Goal: Transaction & Acquisition: Purchase product/service

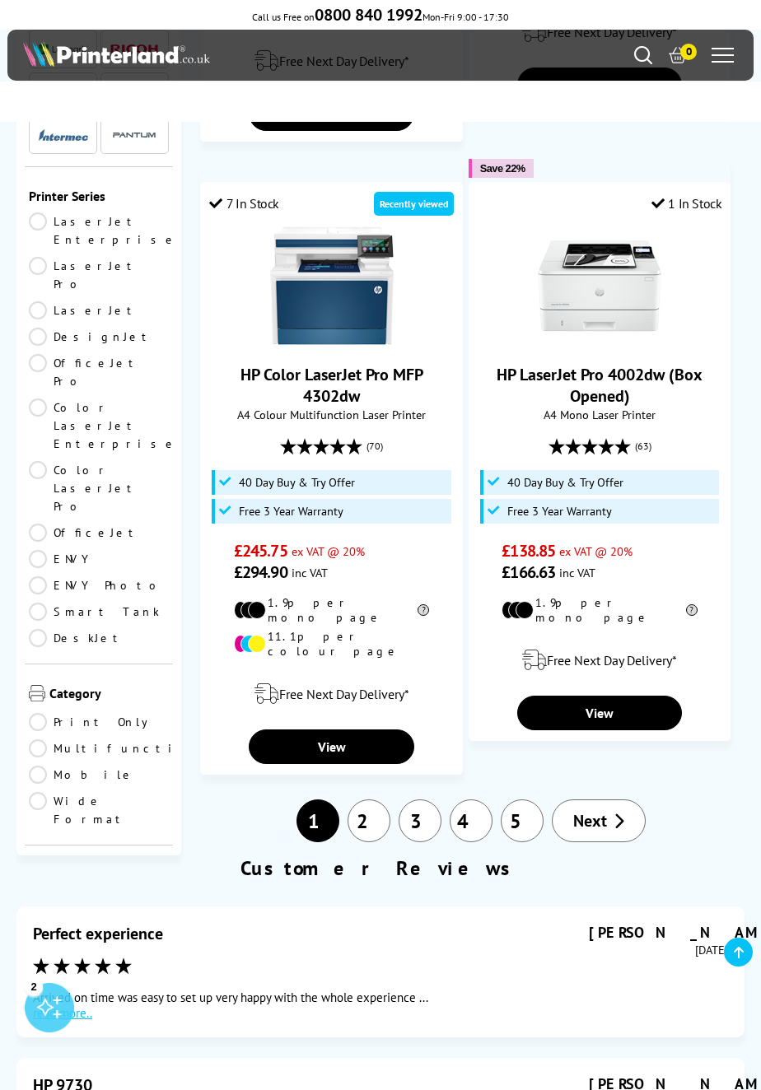
scroll to position [3440, 0]
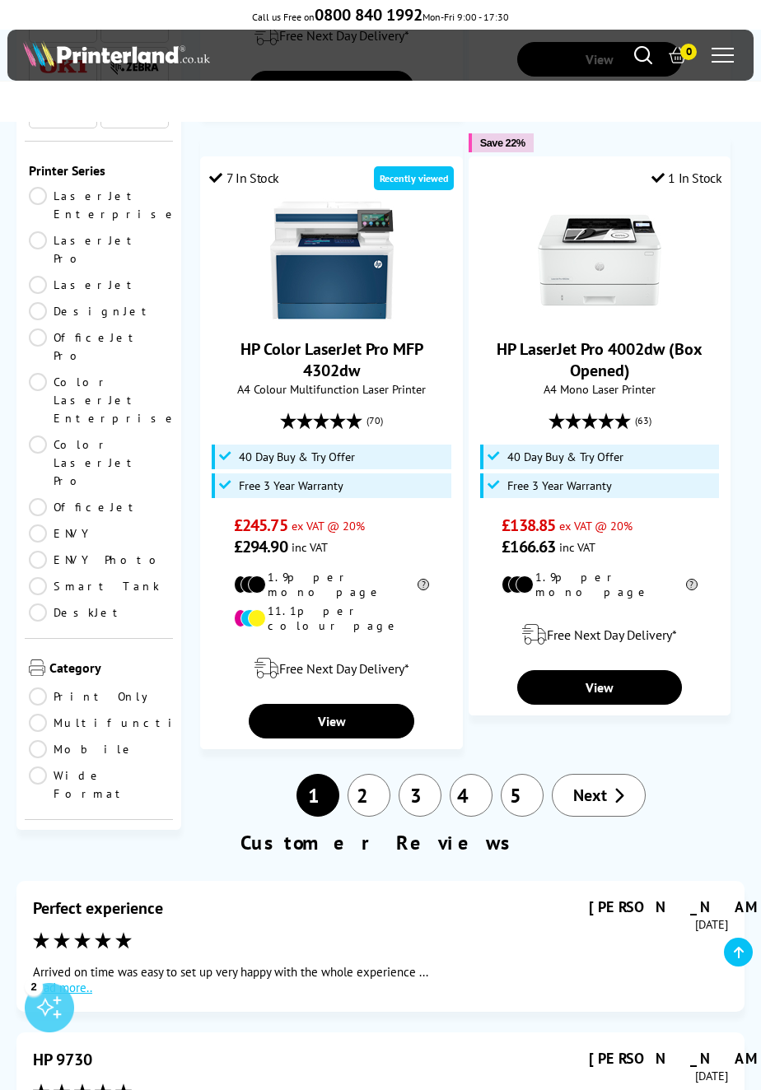
click at [365, 774] on link "2" at bounding box center [368, 795] width 43 height 43
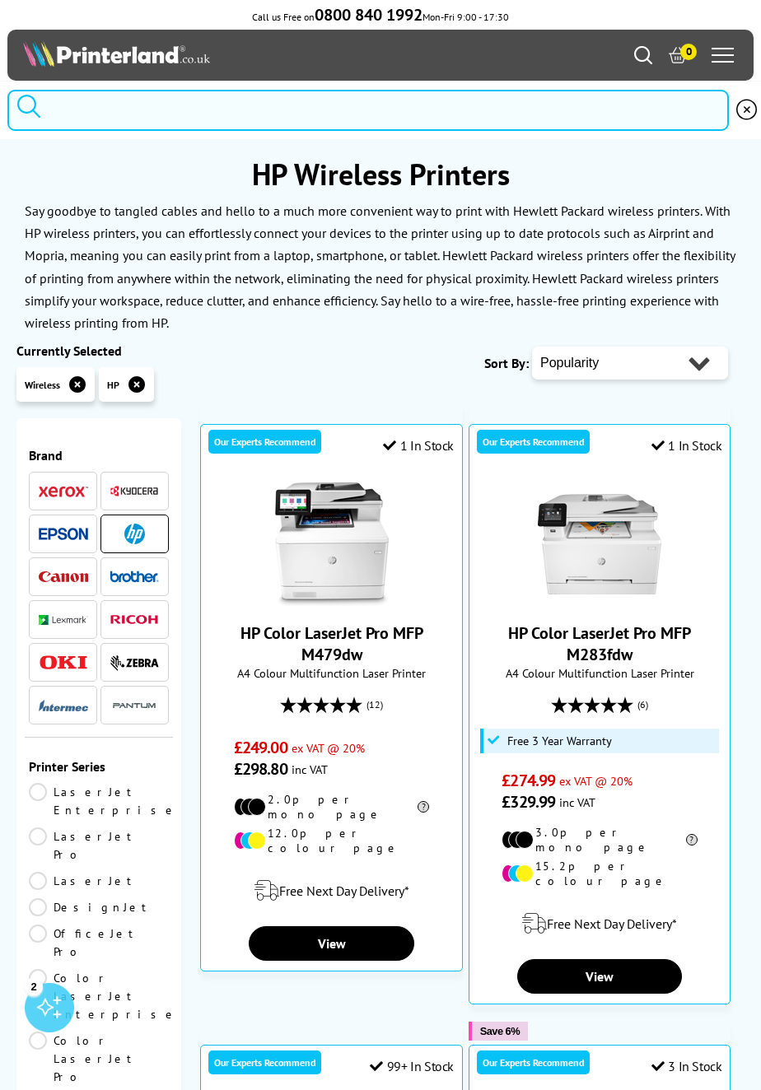
click at [135, 115] on input "search" at bounding box center [367, 110] width 721 height 41
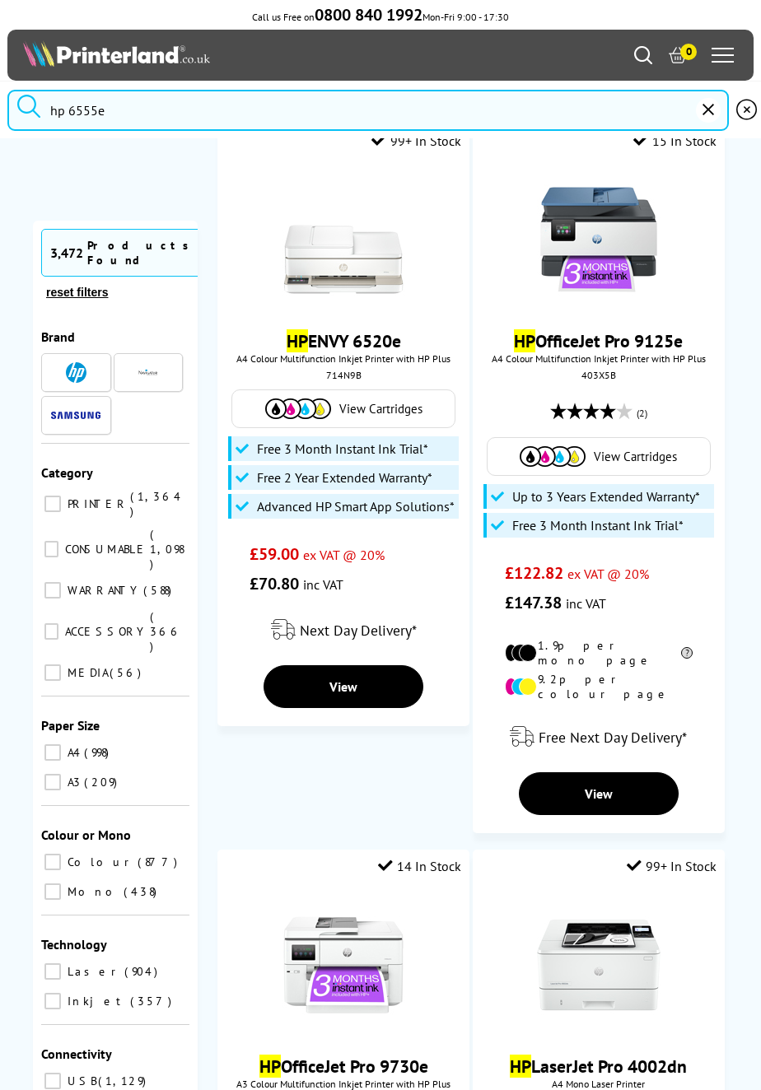
scroll to position [955, 0]
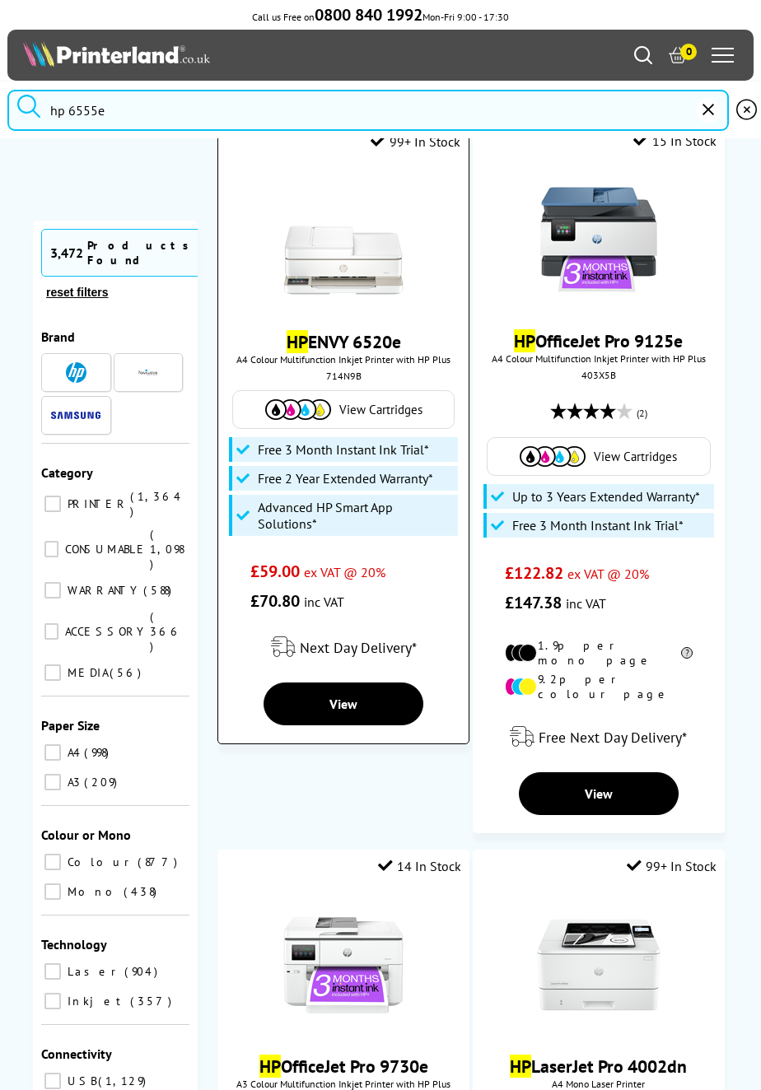
type input "hp 6555e"
click at [333, 399] on link "View Cartridges" at bounding box center [343, 409] width 204 height 21
